Goal: Use online tool/utility: Use online tool/utility

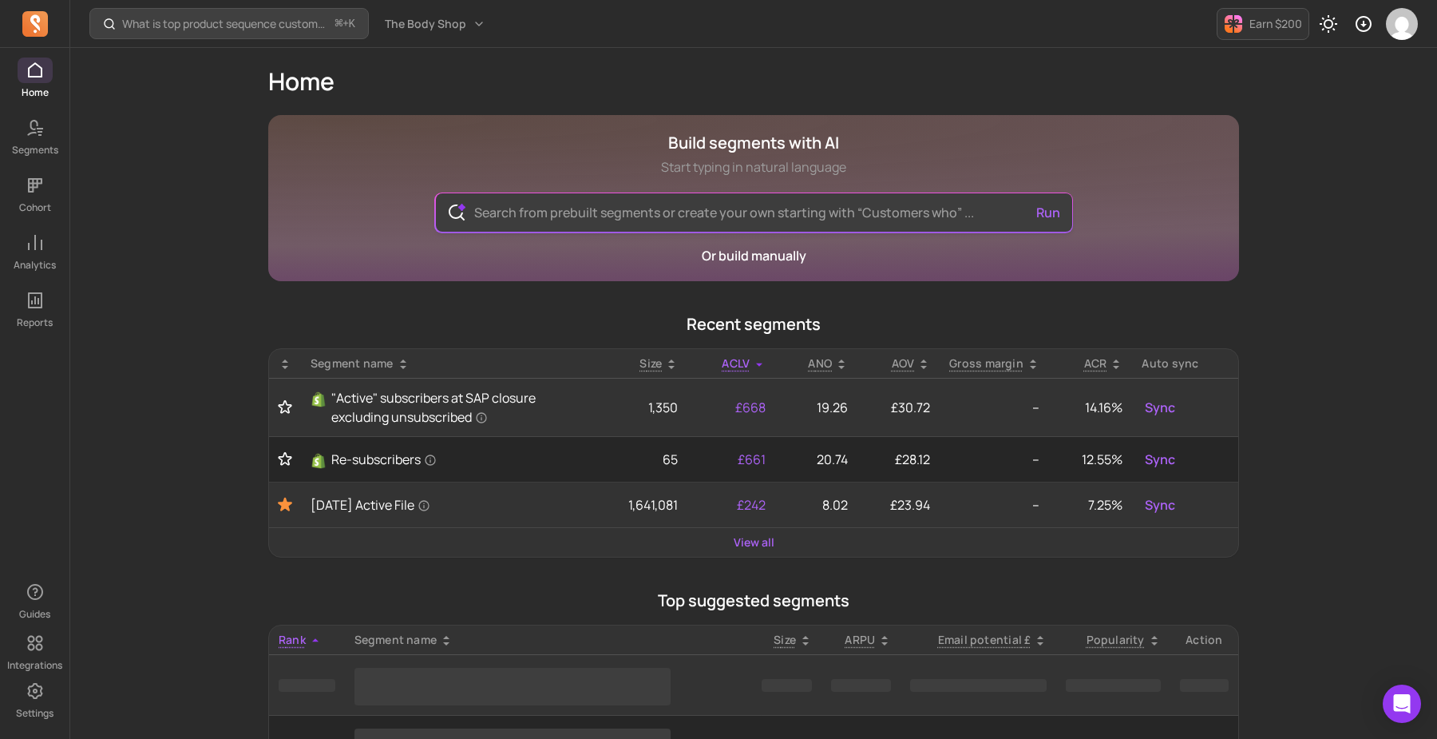
click at [773, 210] on input "text" at bounding box center [754, 212] width 585 height 38
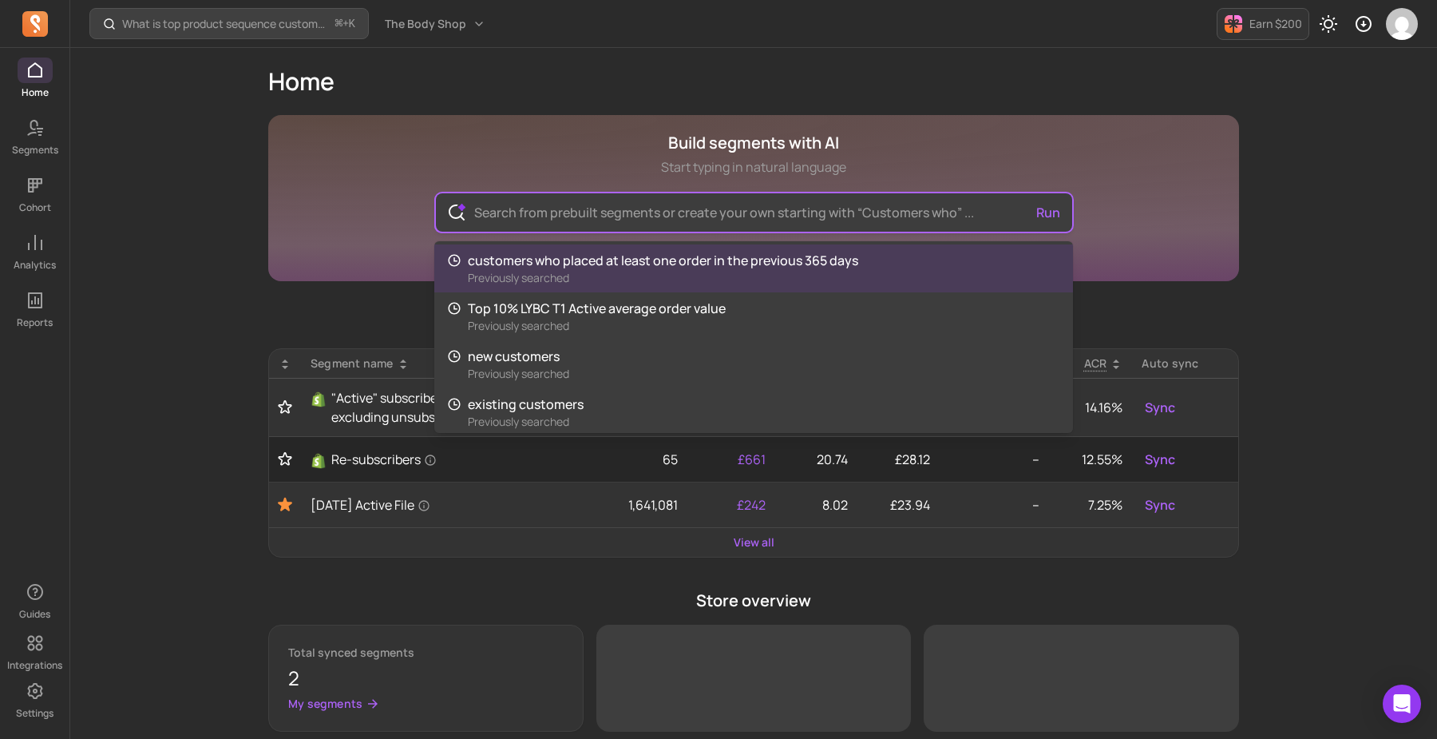
paste input "customers with 5 or more orders and over $100 spend"
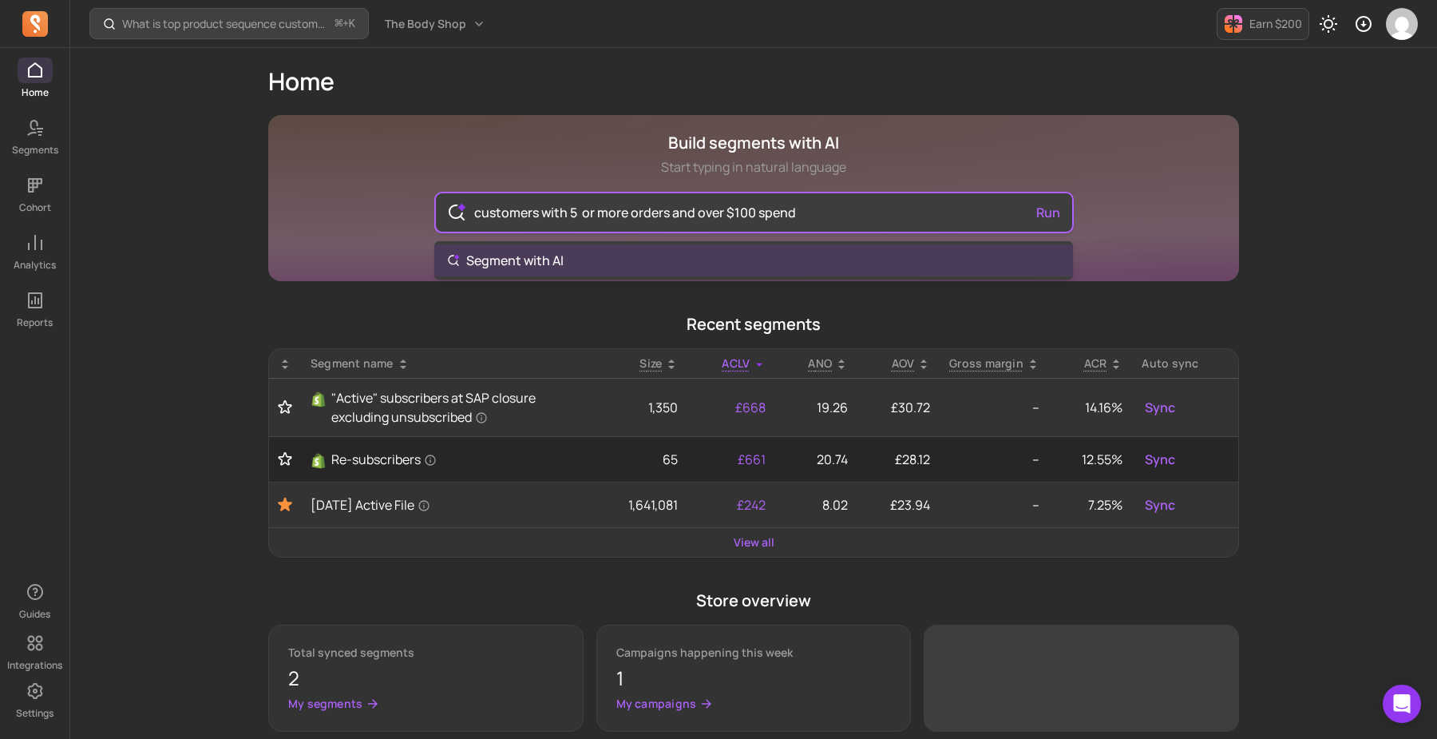
type input "customers with 5 or more orders and over $100 spend"
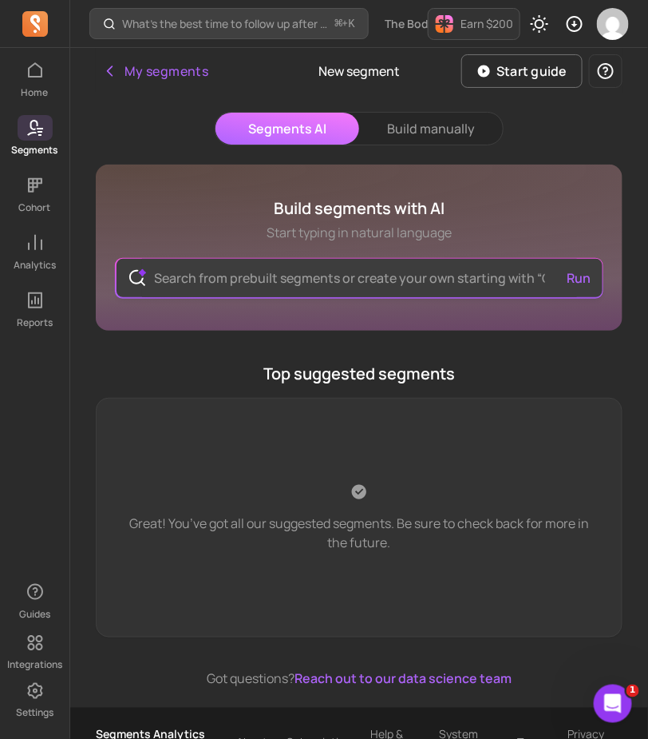
click at [294, 270] on input "text" at bounding box center [359, 278] width 435 height 38
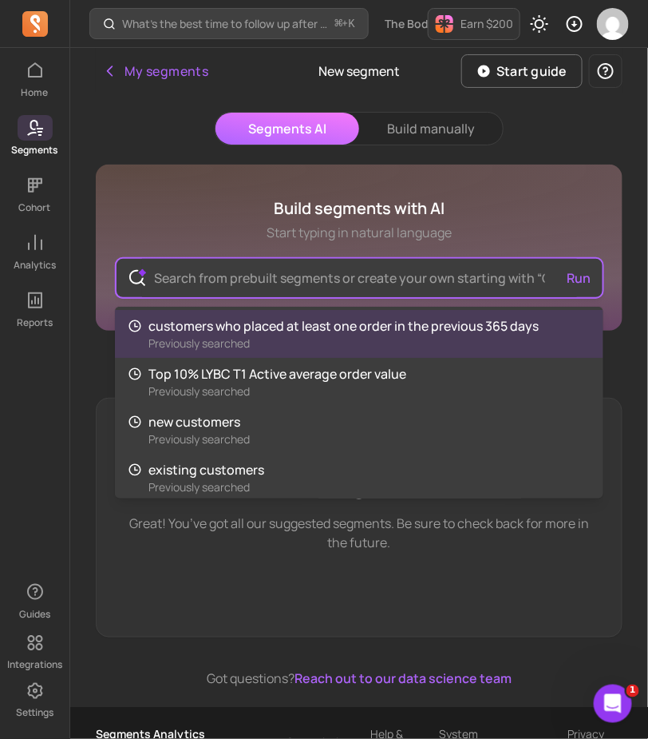
paste input "customers with 5 or more orders and over $100 spend"
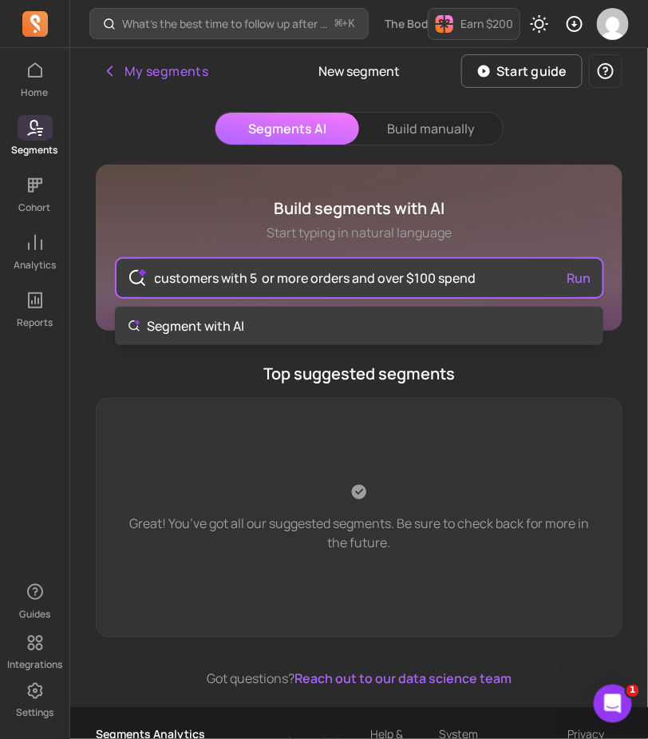
type input "customers with 5 or more orders and over $100 spend"
click at [587, 283] on div "customers with 5 or more orders and over $100 spend Run" at bounding box center [360, 278] width 486 height 38
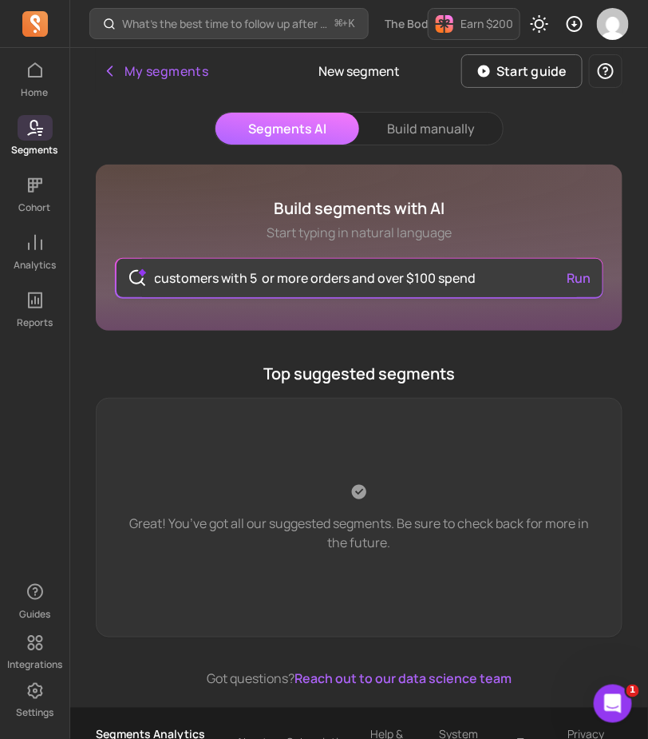
click at [587, 283] on button "Run" at bounding box center [579, 278] width 37 height 32
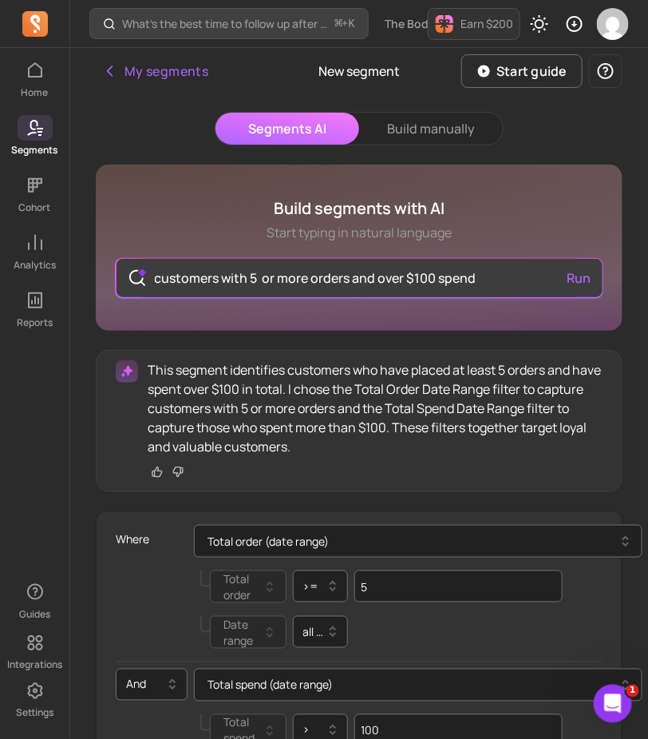
click at [588, 636] on div "Where Total order (date range) Total order >= 5 Date range all time" at bounding box center [359, 589] width 487 height 143
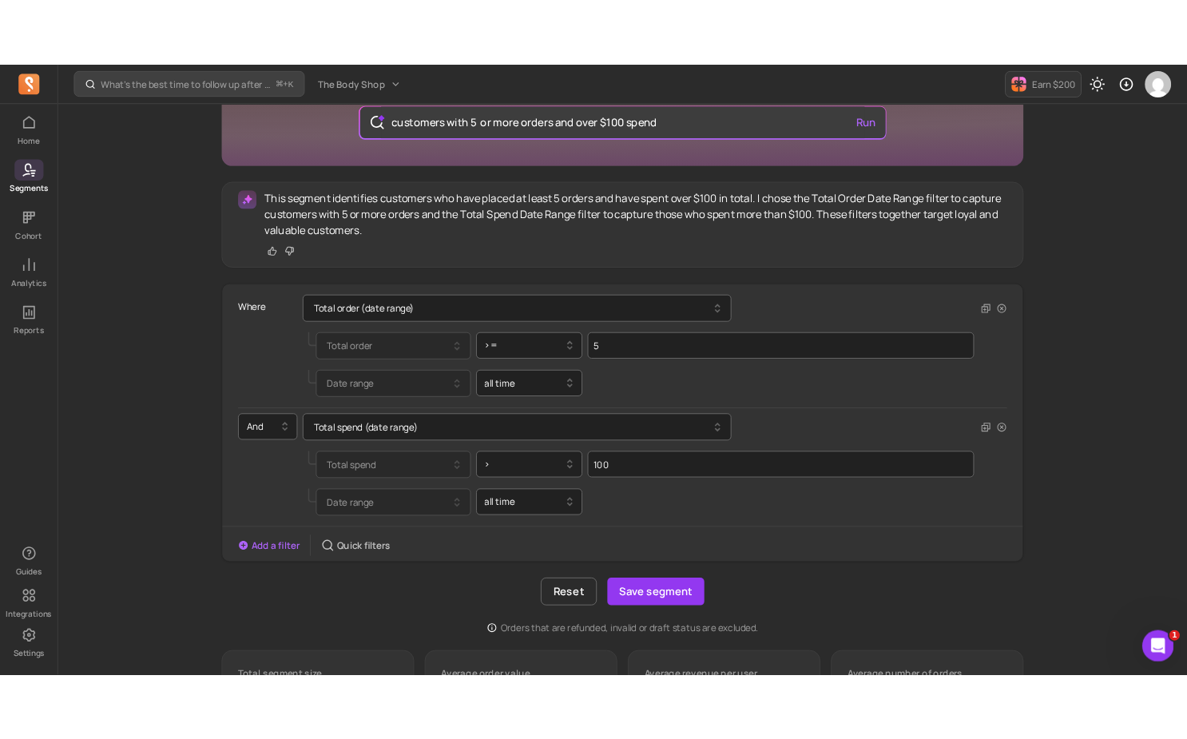
scroll to position [210, 0]
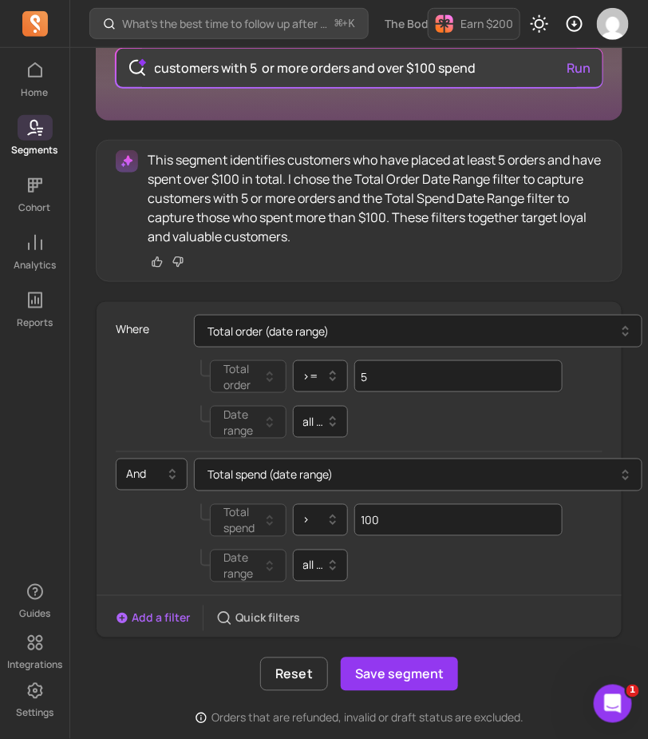
click at [514, 297] on div "This segment identifies customers who have placed at least 5 orders and have sp…" at bounding box center [359, 389] width 527 height 498
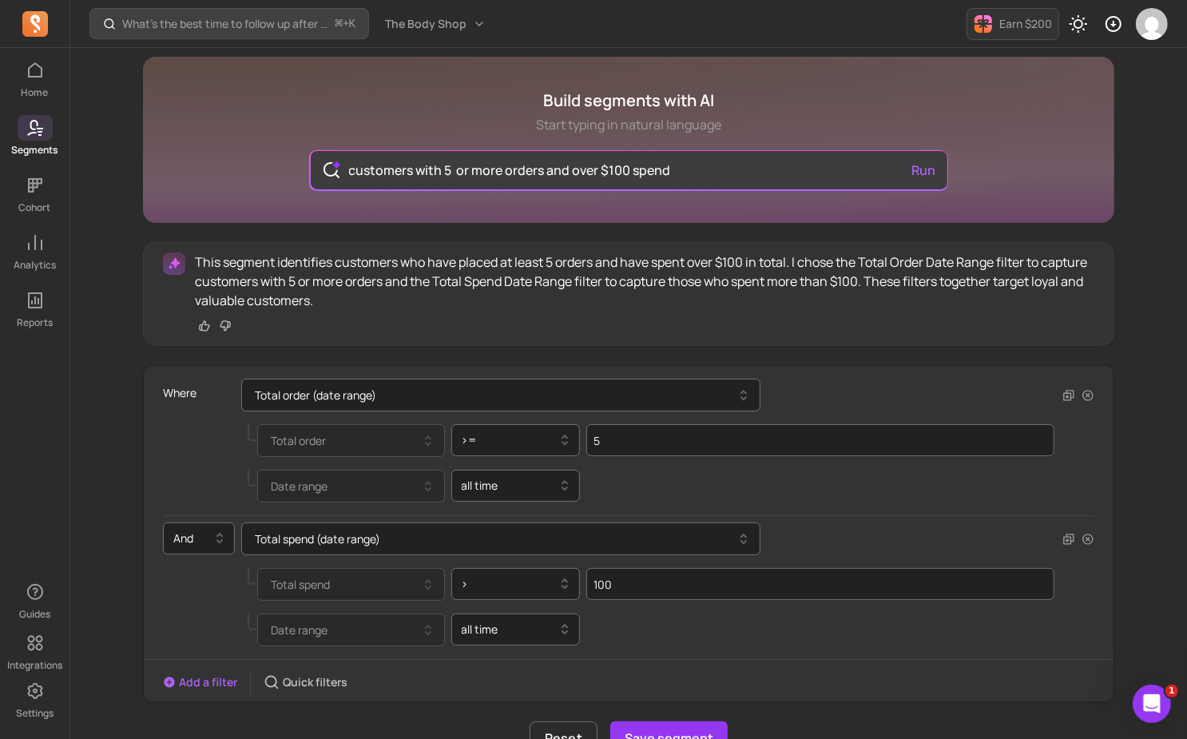
scroll to position [85, 0]
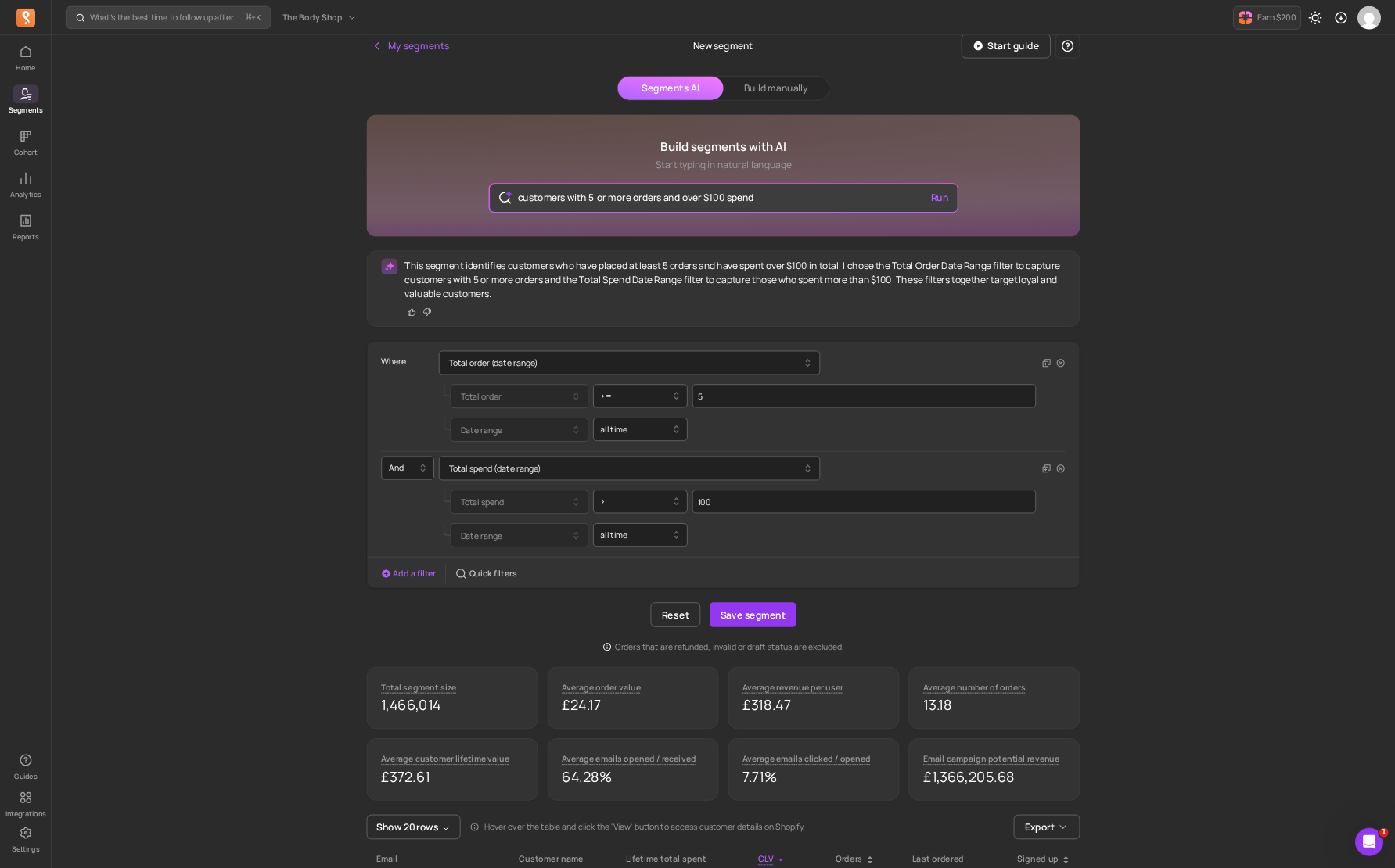
scroll to position [9, 0]
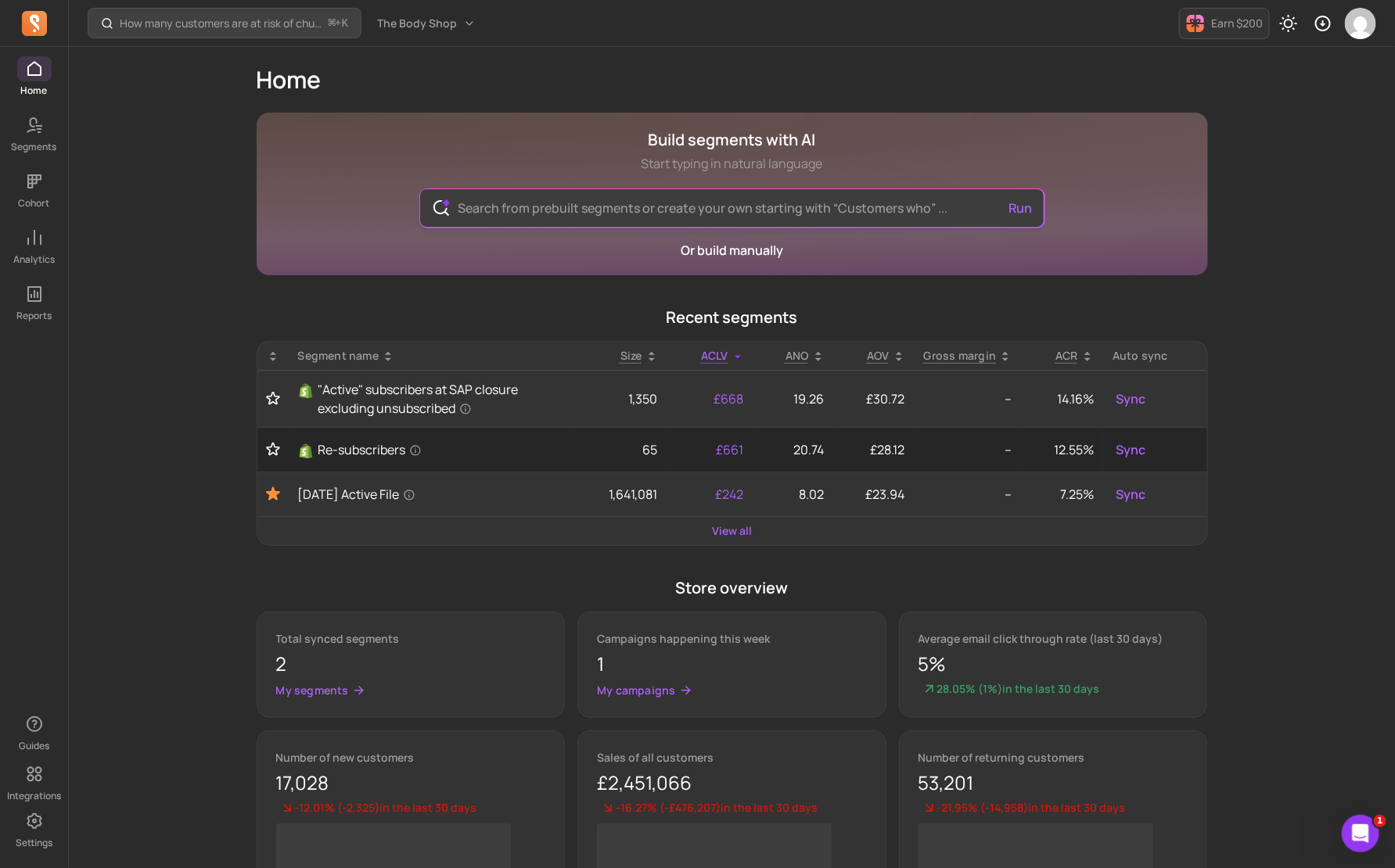
click at [552, 206] on input "text" at bounding box center [731, 208] width 573 height 37
paste input "截圖 2025-09-17 下午12.23.13"
type input "截圖 2025-09-17 下午12.23.13"
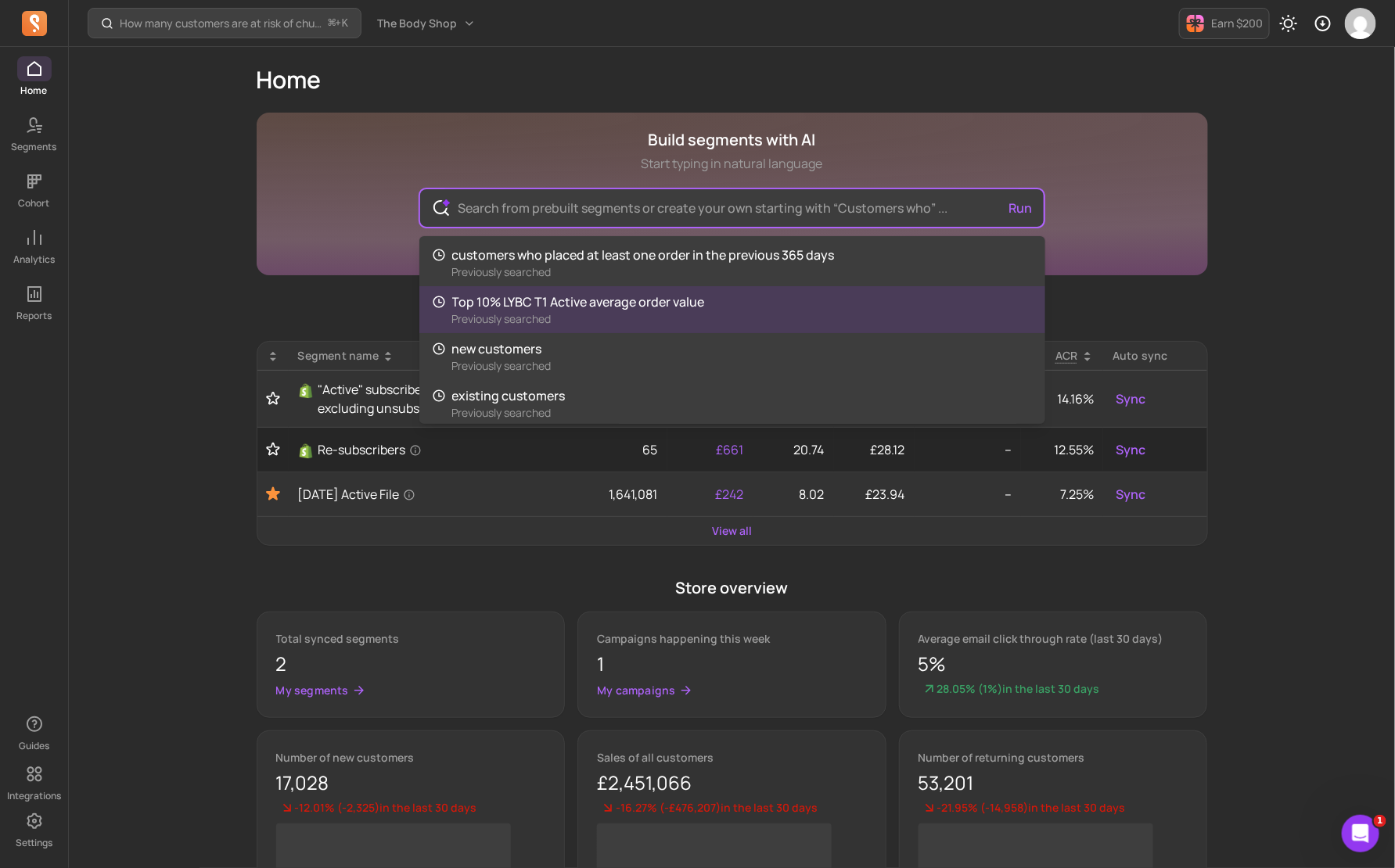
paste input "customers with 5 or more orders and over $100 spend"
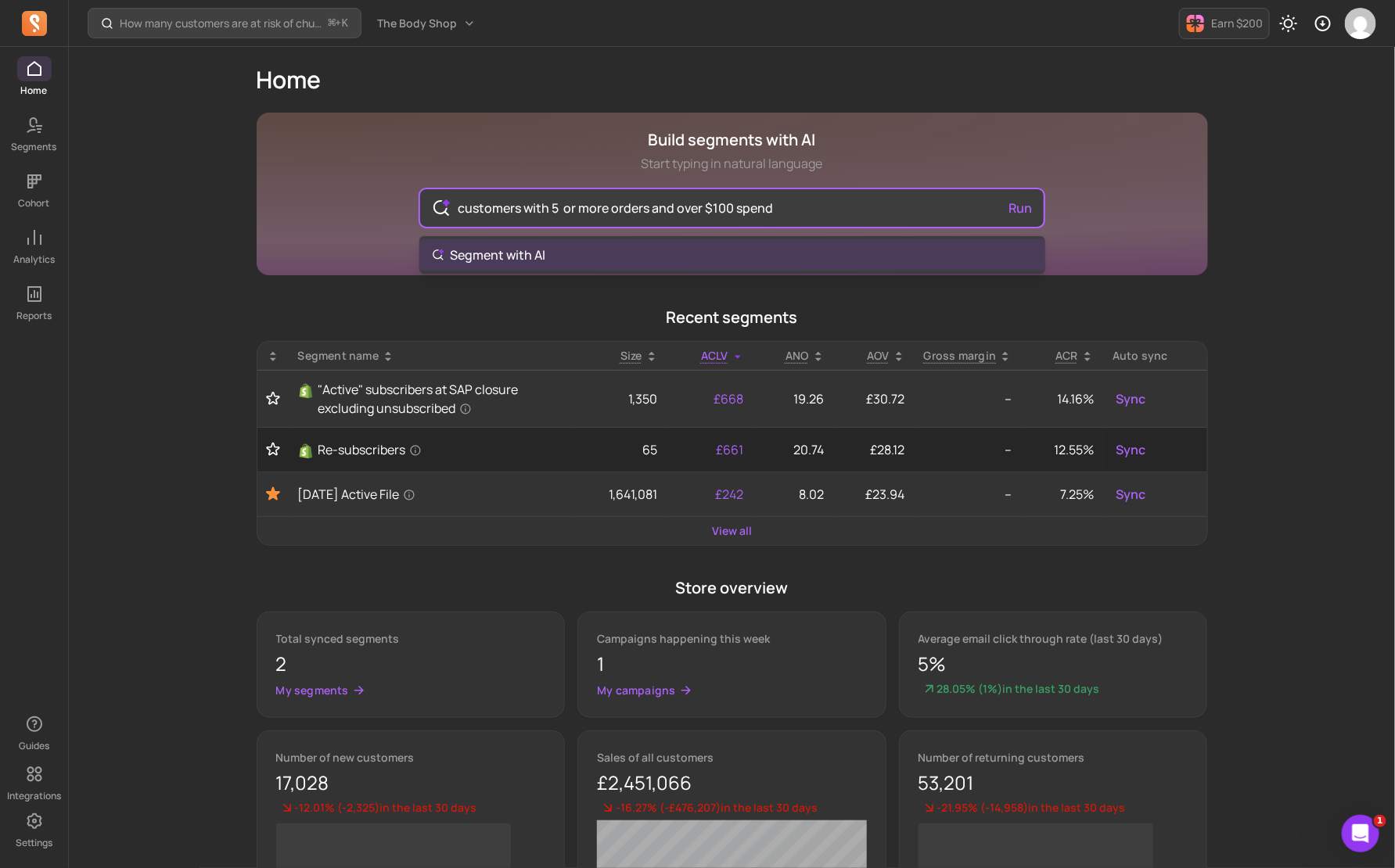
type input "customers with 5 or more orders and over $100 spend"
click at [598, 305] on main "Build segments with AI Start typing in natural language customers with 5 or mor…" at bounding box center [732, 543] width 951 height 861
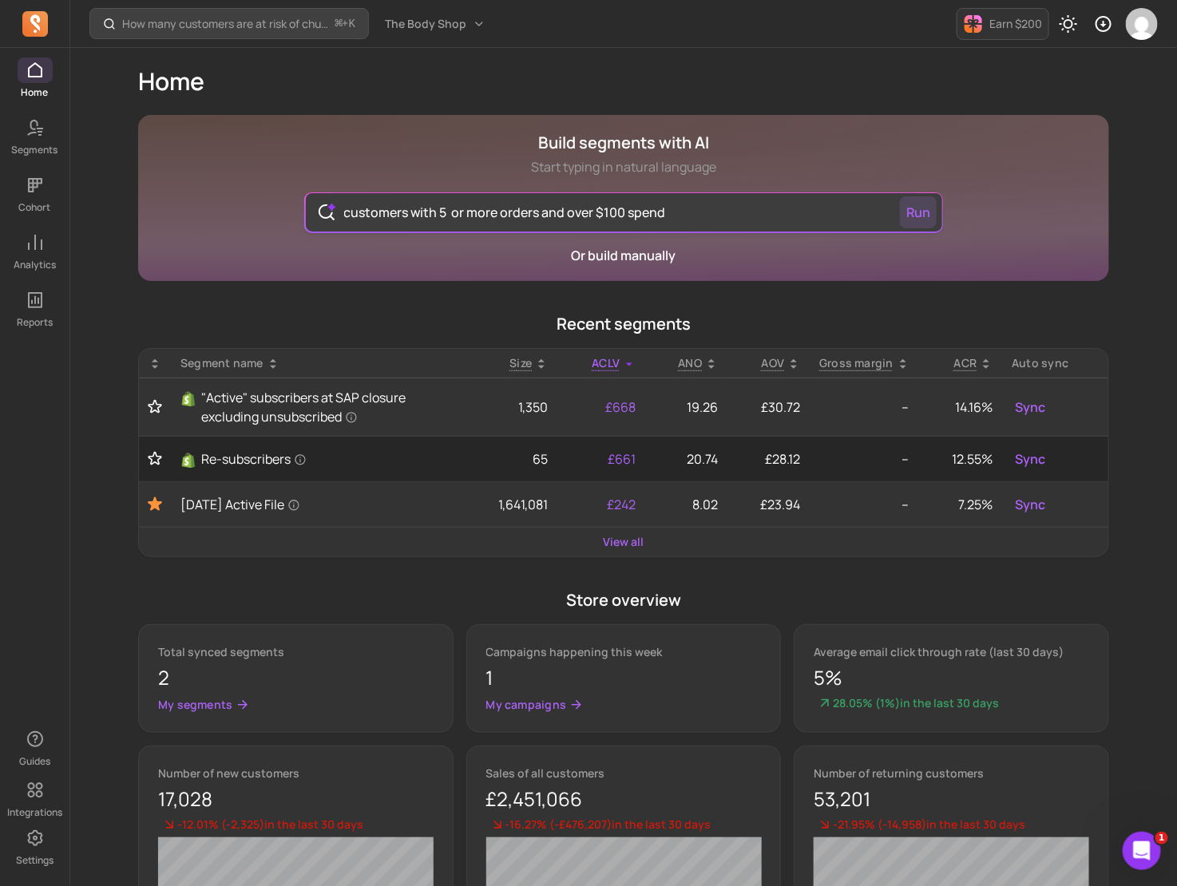
click at [925, 213] on button "Run" at bounding box center [918, 212] width 37 height 32
